Goal: Transaction & Acquisition: Purchase product/service

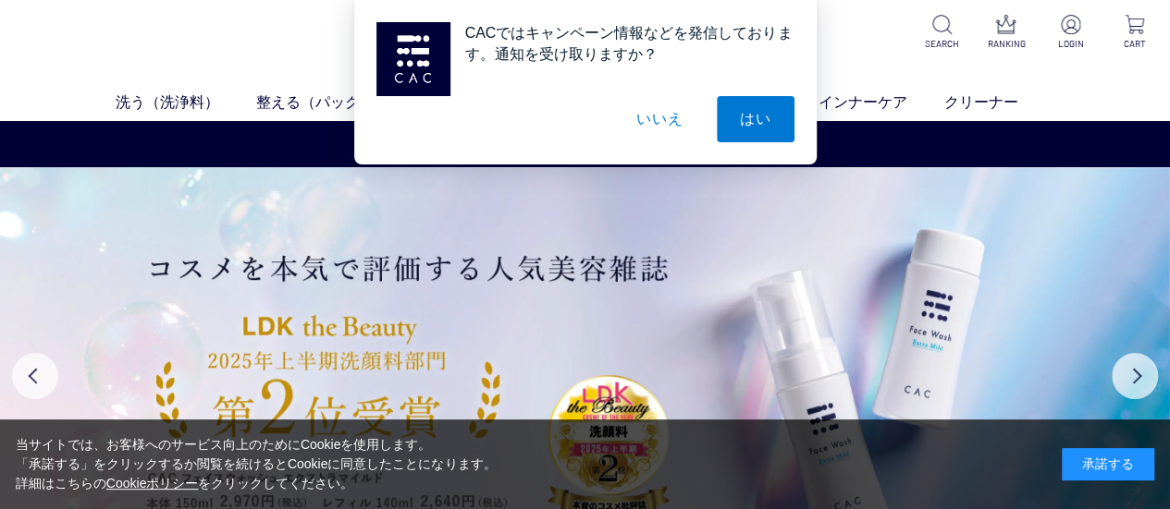
click at [1114, 476] on div "承諾する" at bounding box center [1107, 464] width 92 height 32
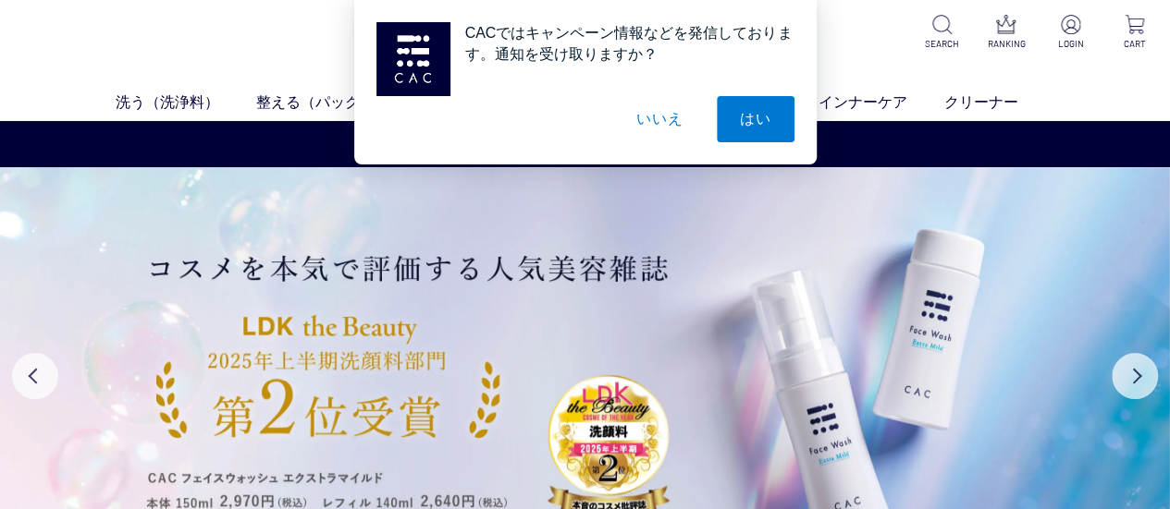
click at [660, 127] on button "いいえ" at bounding box center [659, 119] width 92 height 46
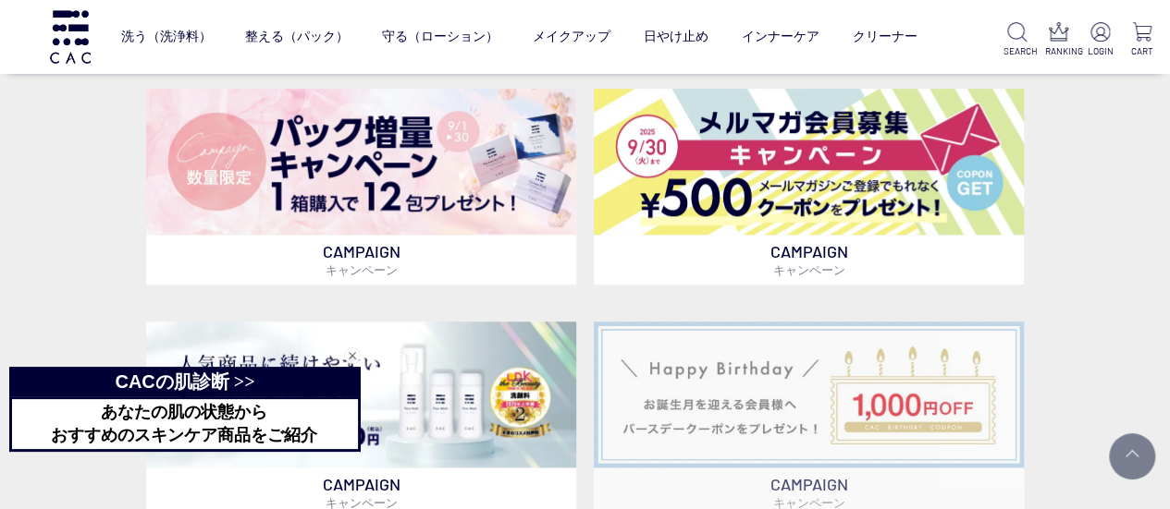
scroll to position [686, 0]
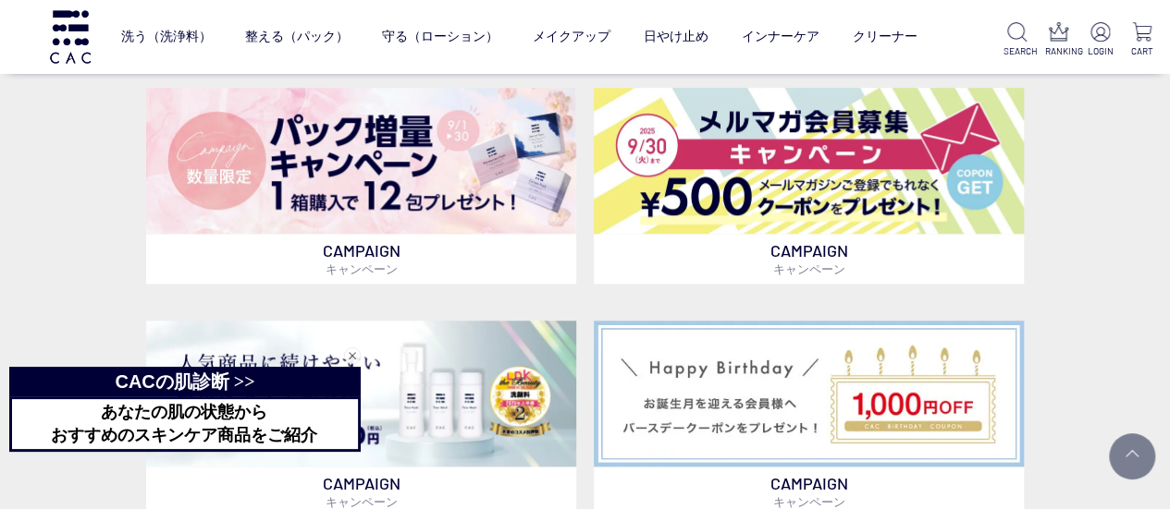
click at [350, 354] on div "閉じる" at bounding box center [352, 356] width 17 height 17
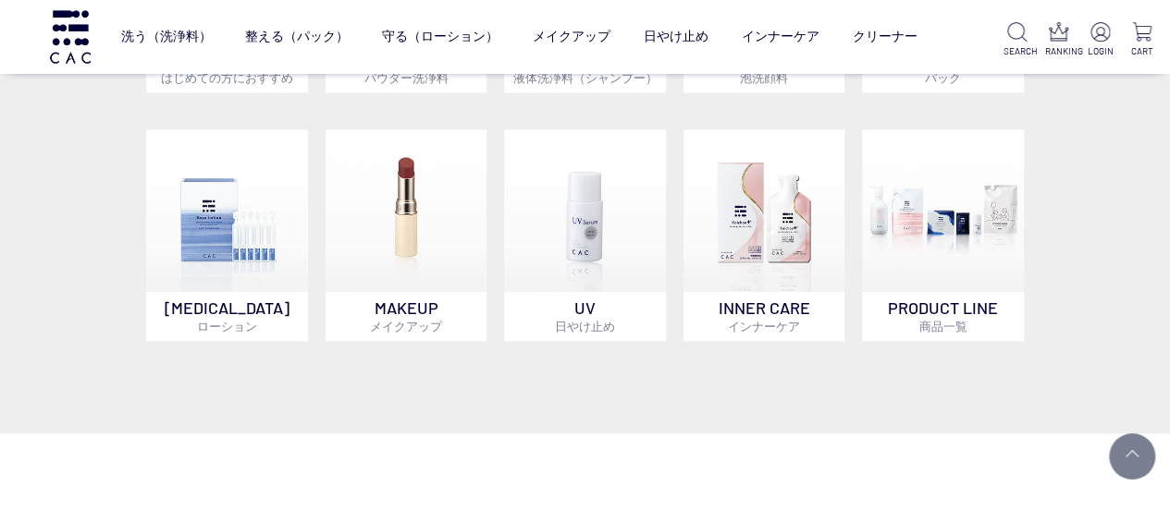
scroll to position [1355, 0]
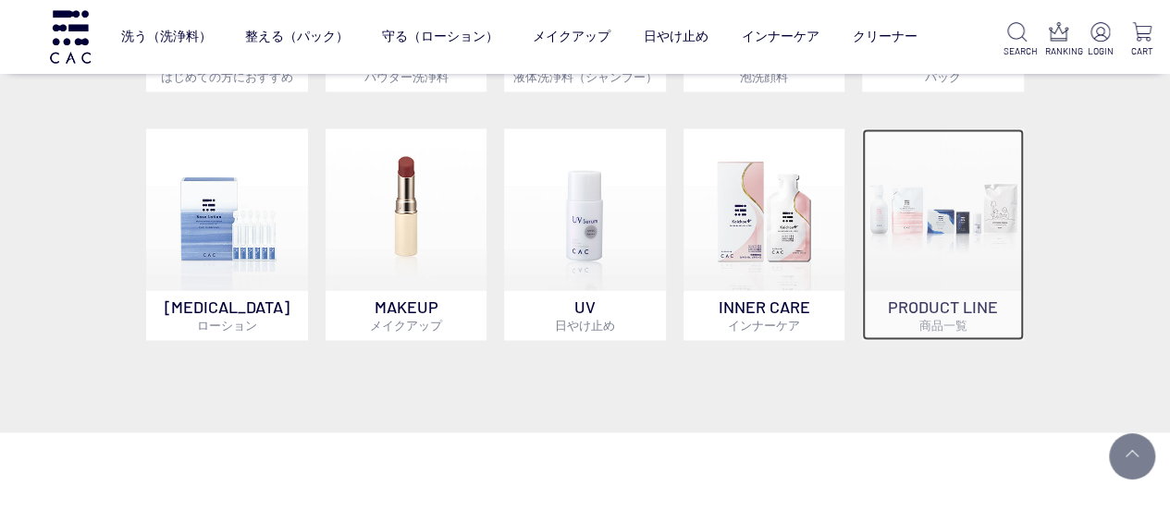
click at [997, 254] on img at bounding box center [943, 210] width 162 height 162
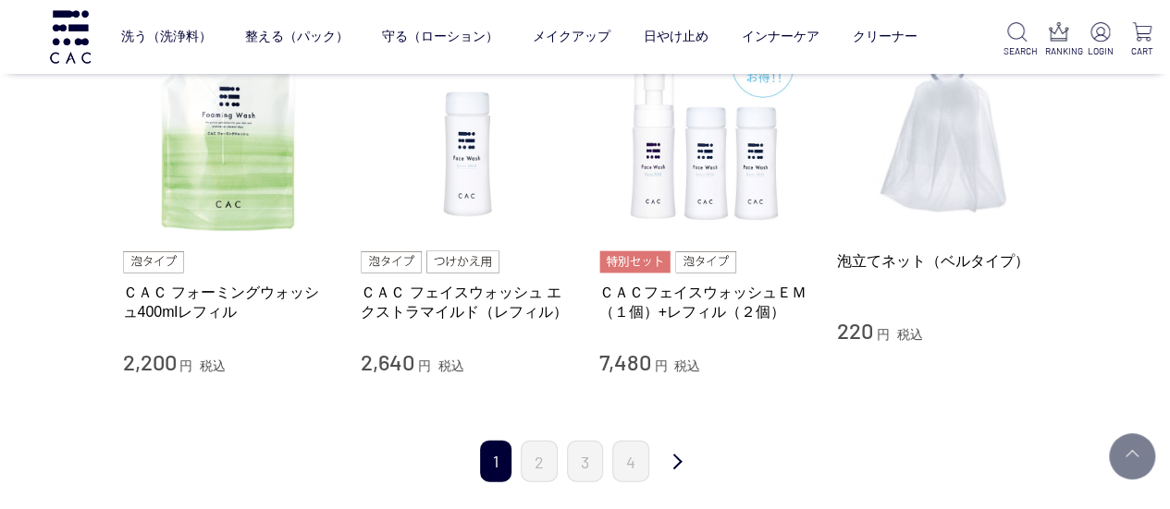
scroll to position [1890, 0]
click at [539, 459] on link "2" at bounding box center [539, 461] width 37 height 42
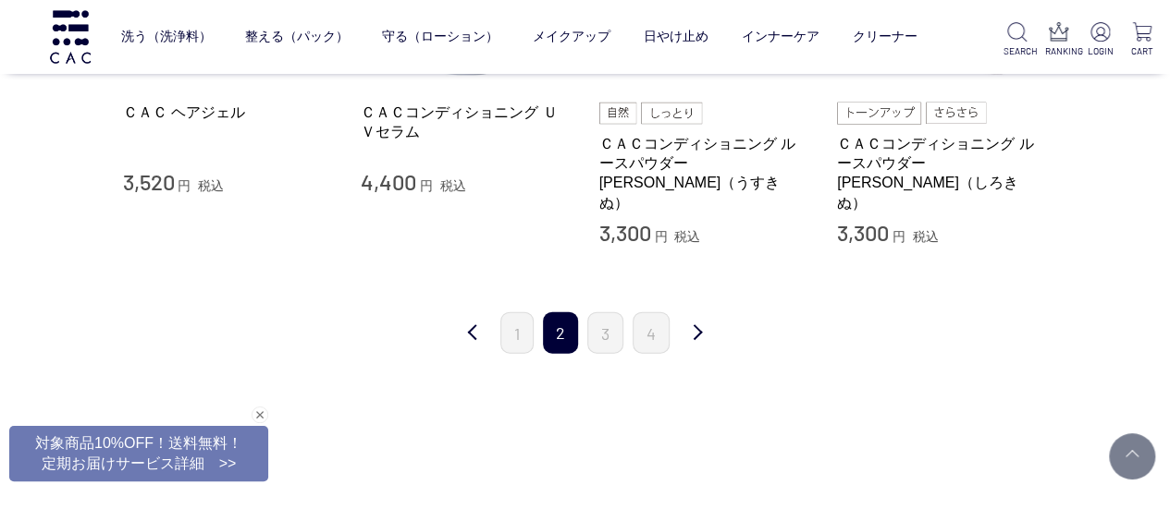
scroll to position [1996, 0]
click at [608, 322] on link "3" at bounding box center [605, 335] width 36 height 42
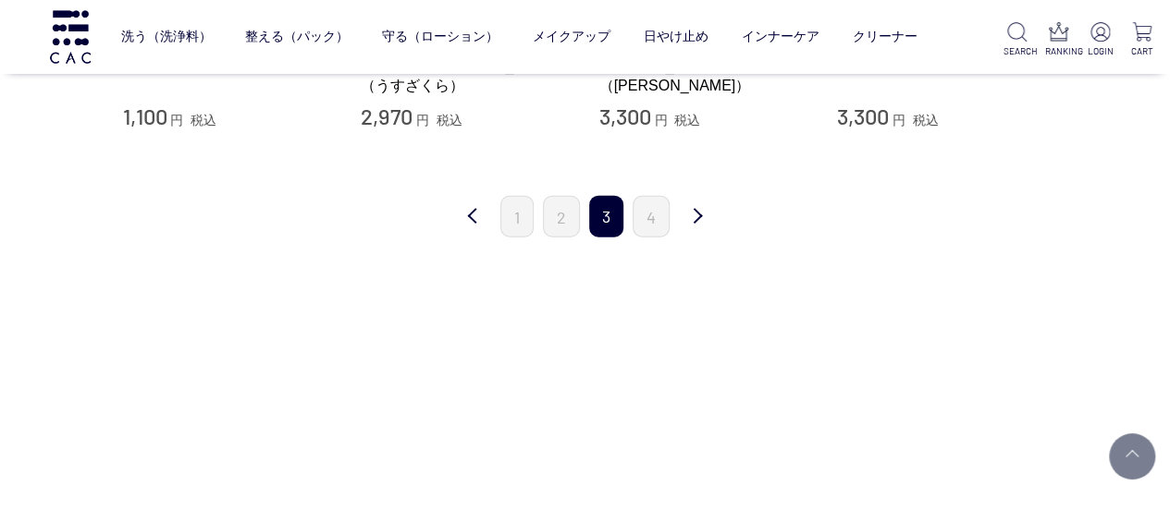
scroll to position [2005, 0]
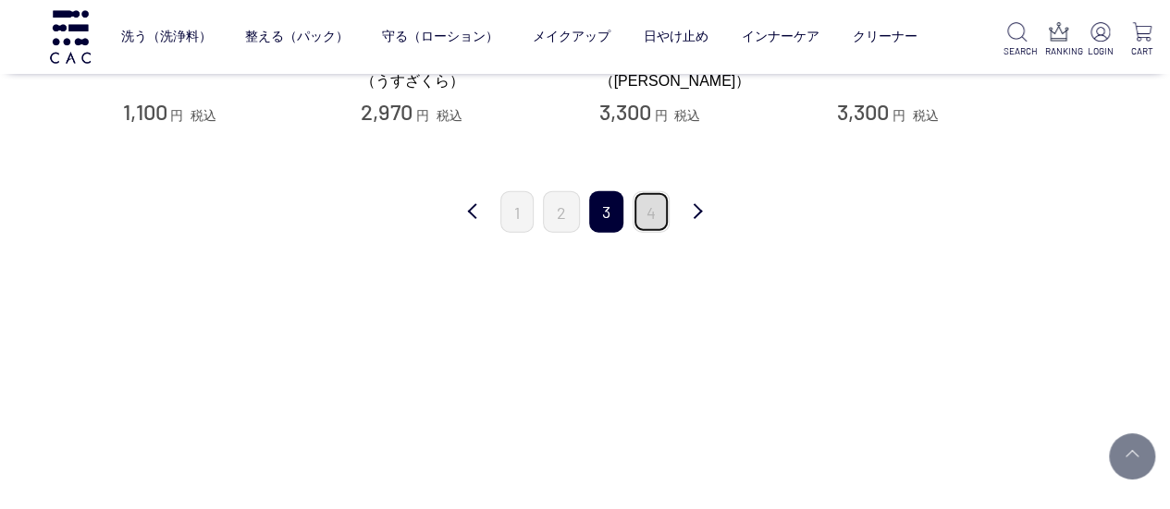
click at [647, 219] on link "4" at bounding box center [650, 212] width 37 height 42
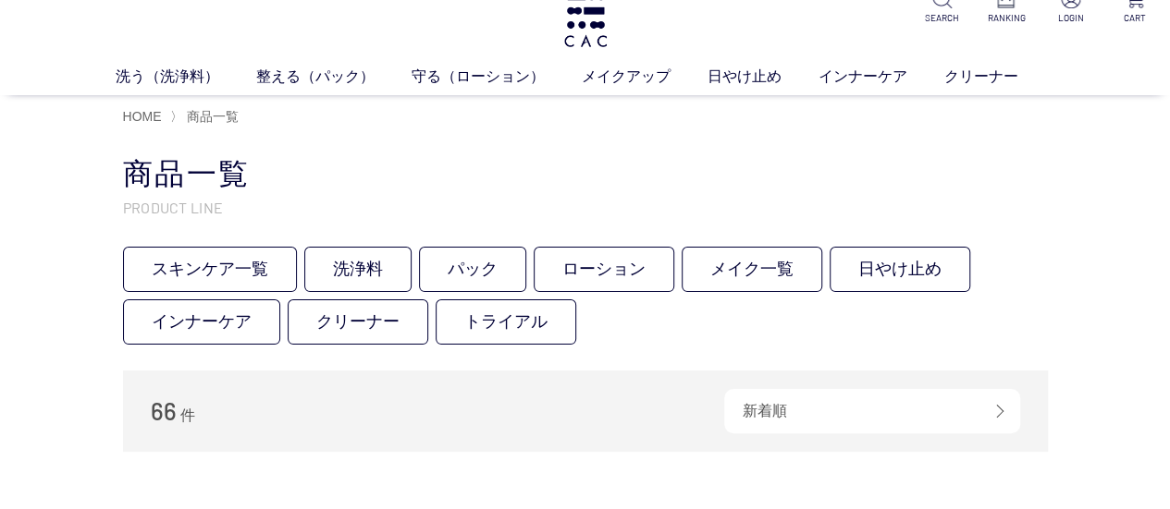
scroll to position [0, 0]
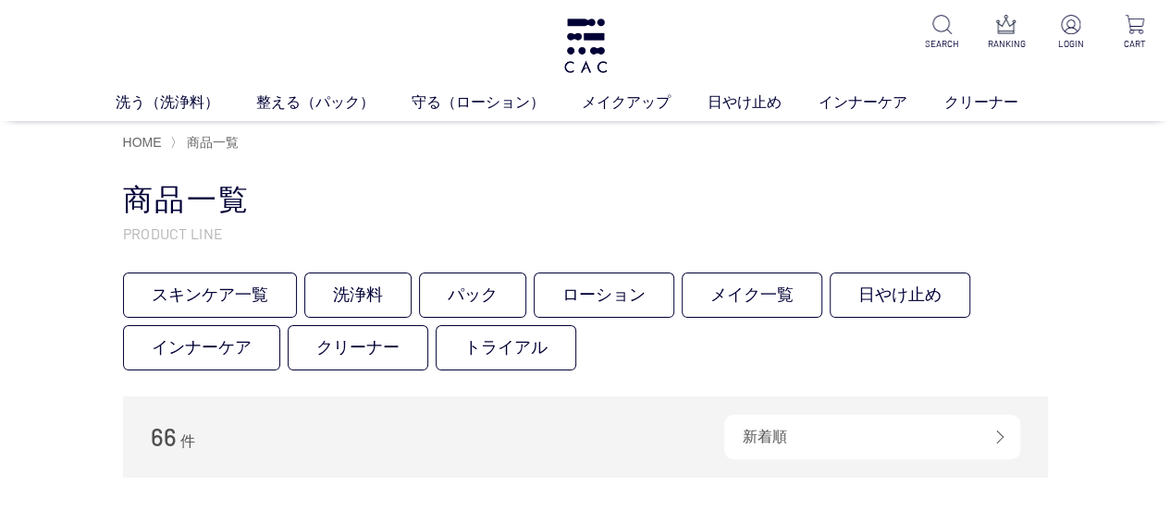
click at [813, 191] on h1 "商品一覧" at bounding box center [585, 200] width 925 height 40
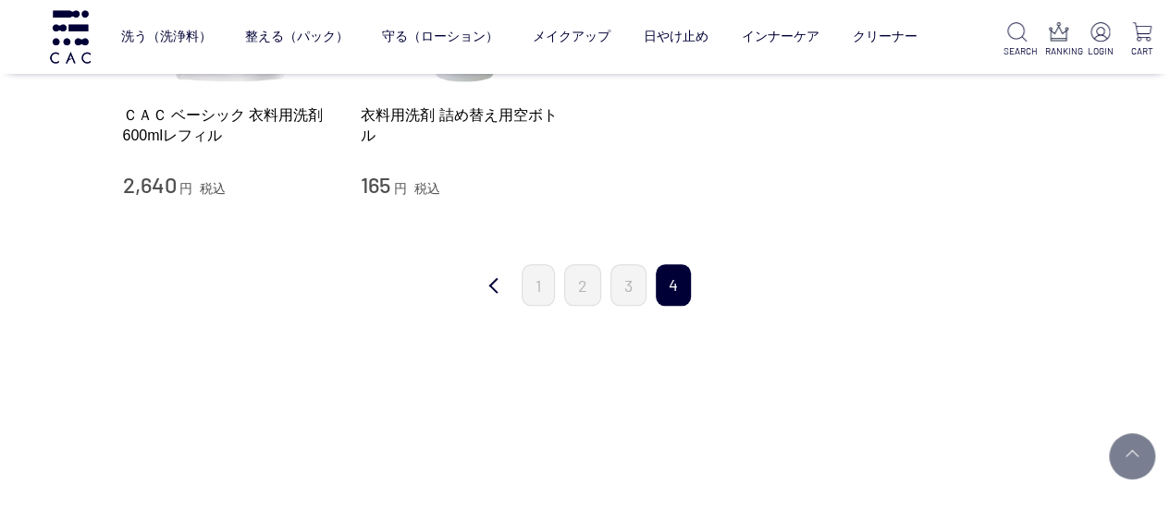
scroll to position [1170, 0]
